Goal: Use online tool/utility: Utilize a website feature to perform a specific function

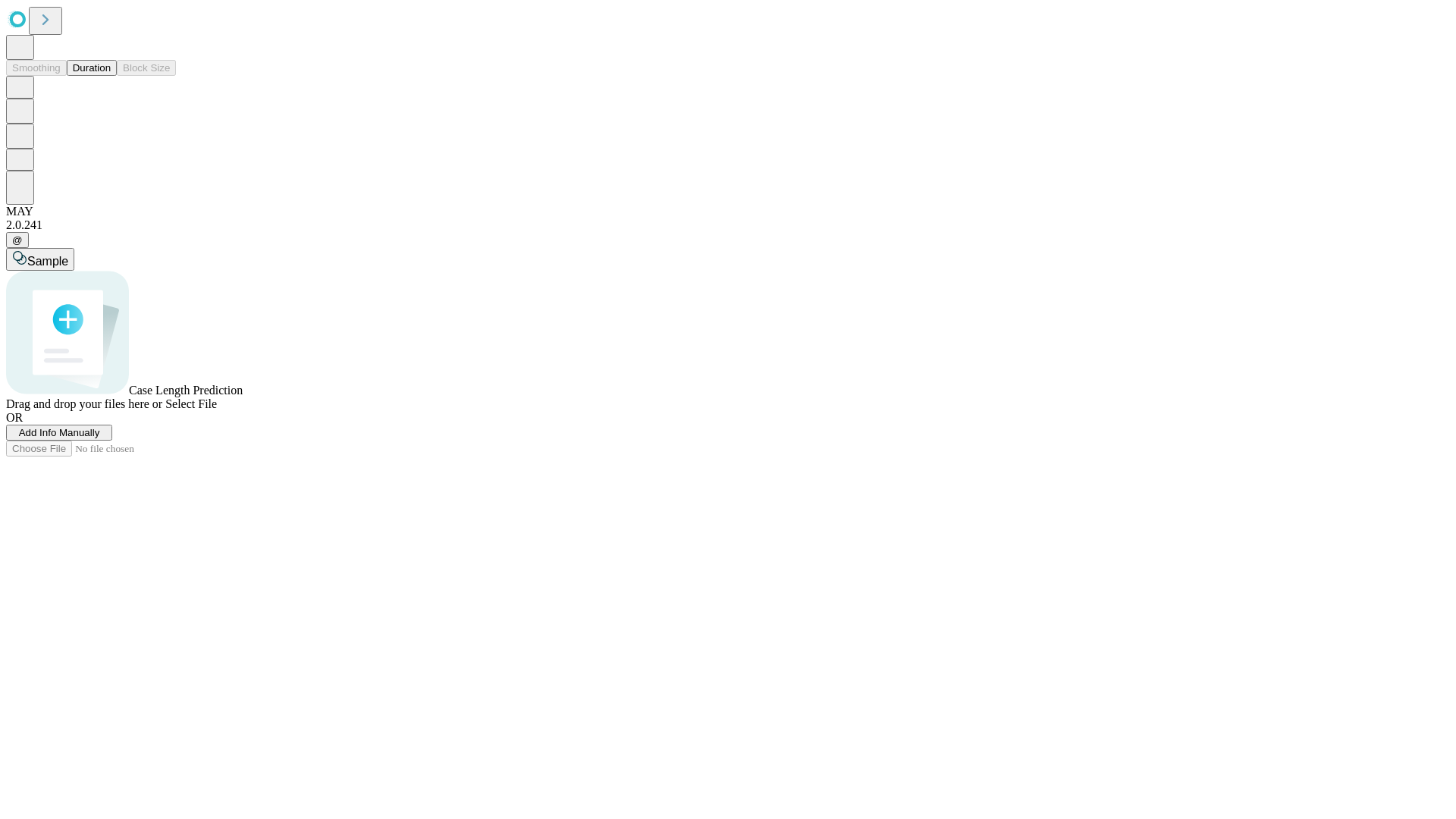
click at [110, 76] on button "Duration" at bounding box center [92, 67] width 50 height 16
click at [68, 255] on span "Sample" at bounding box center [48, 261] width 41 height 13
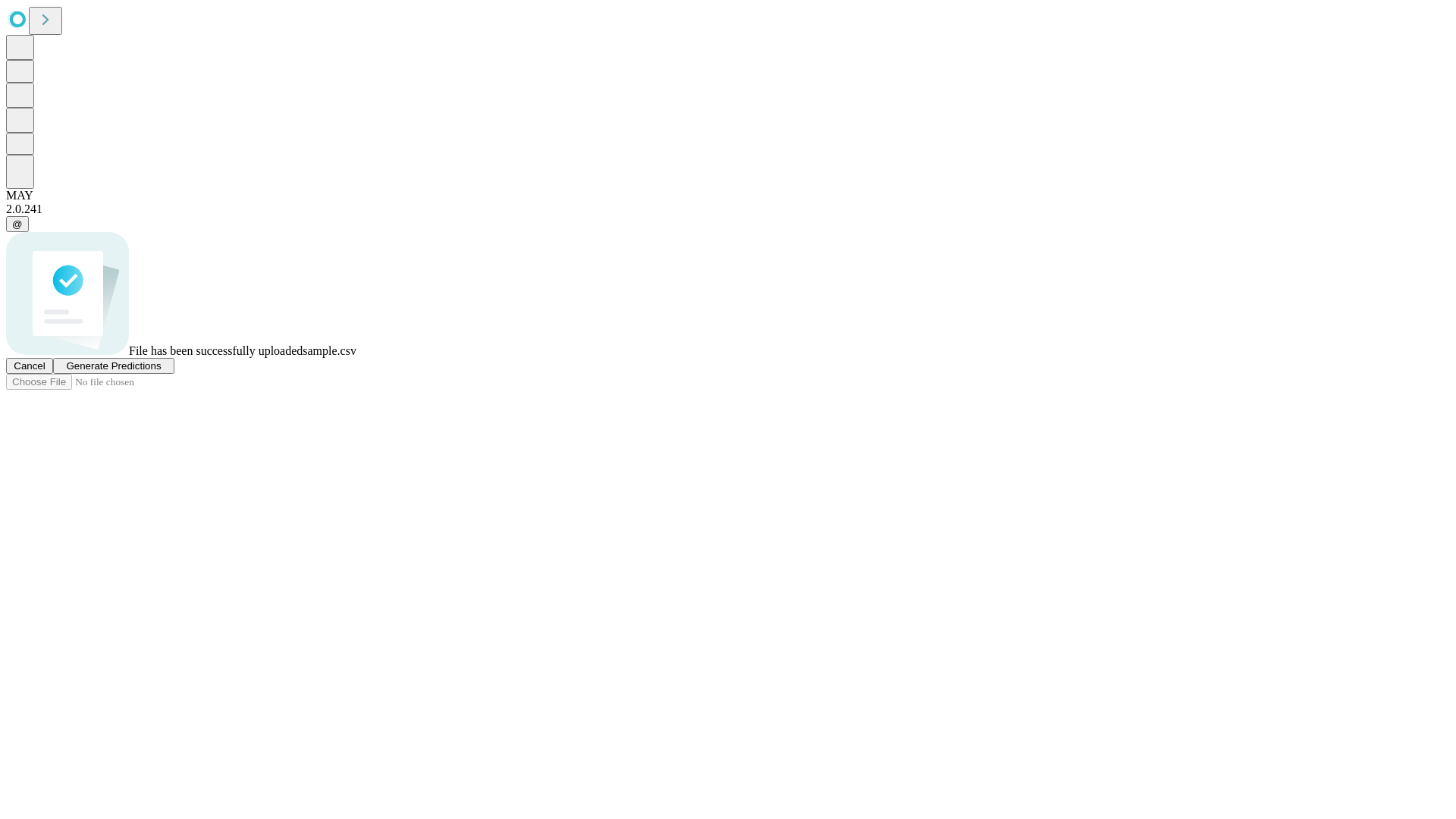
click at [161, 371] on span "Generate Predictions" at bounding box center [113, 366] width 95 height 11
